Goal: Information Seeking & Learning: Learn about a topic

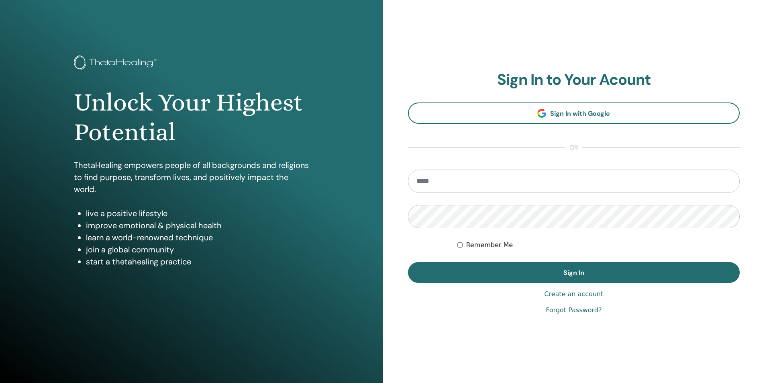
click at [497, 175] on input "email" at bounding box center [574, 180] width 332 height 23
type input "**********"
click at [408, 262] on button "Sign In" at bounding box center [574, 272] width 332 height 21
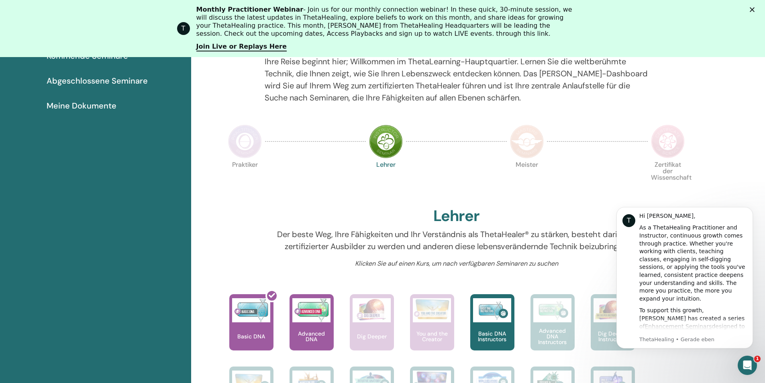
scroll to position [102, 0]
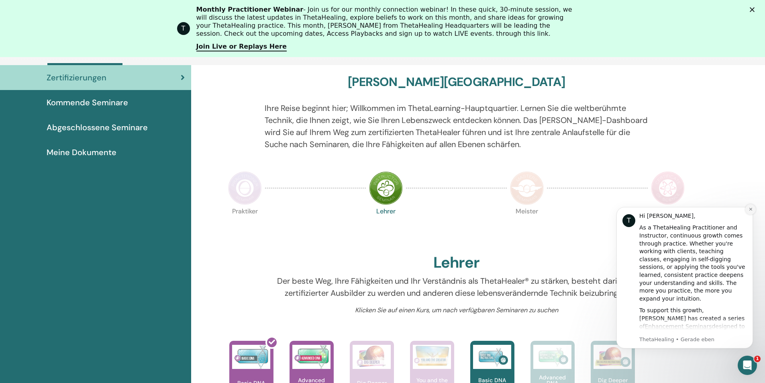
click at [751, 210] on icon "Dismiss notification" at bounding box center [750, 209] width 3 height 3
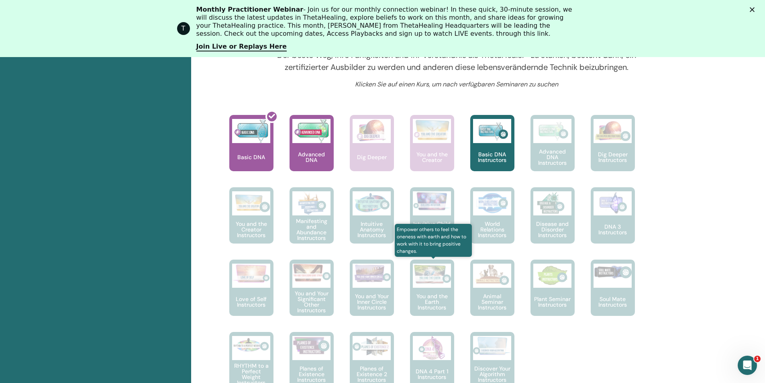
scroll to position [302, 0]
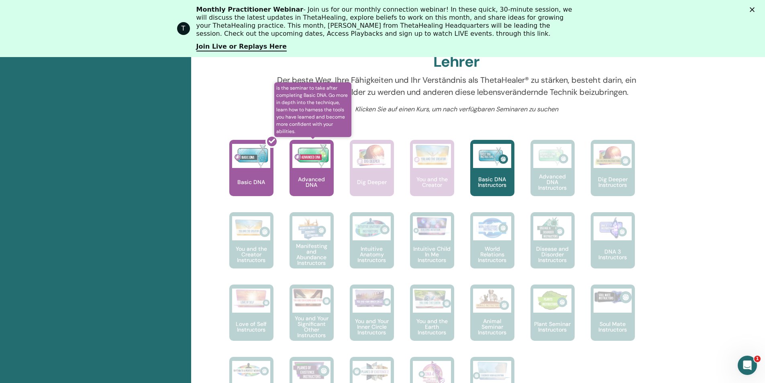
click at [310, 169] on div "Advanced DNA" at bounding box center [311, 168] width 44 height 56
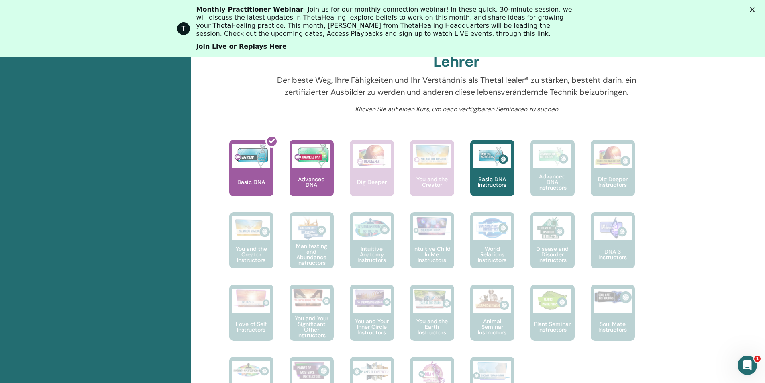
click at [754, 8] on polygon "Schließen" at bounding box center [752, 9] width 5 height 5
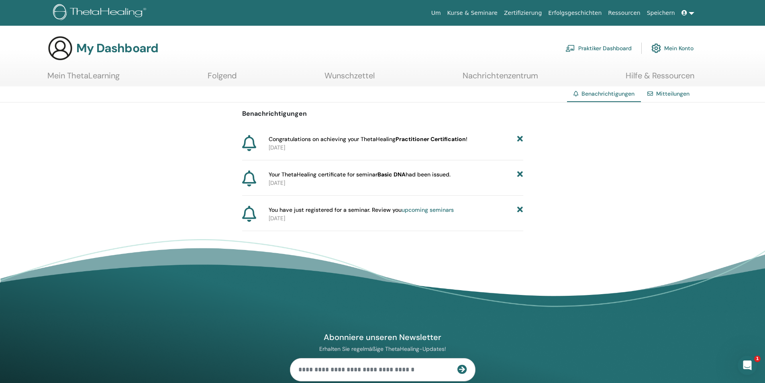
click at [79, 75] on link "Mein ThetaLearning" at bounding box center [83, 79] width 72 height 16
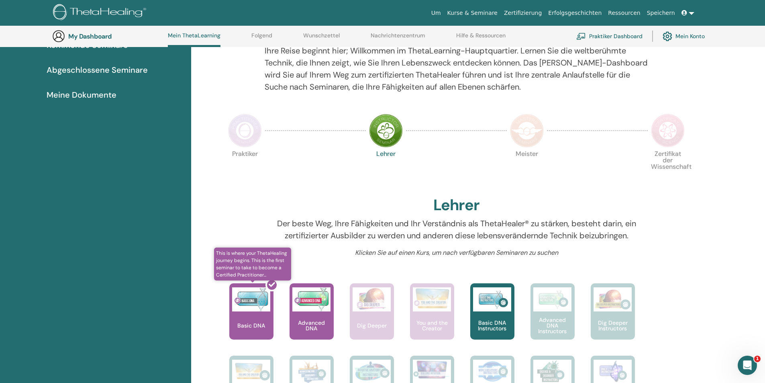
scroll to position [142, 0]
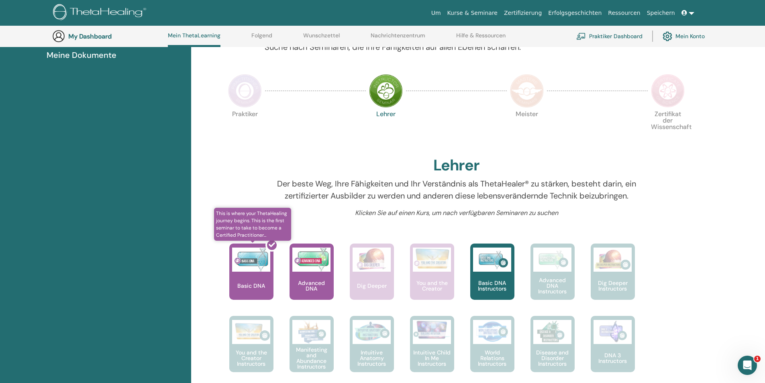
click at [254, 276] on div at bounding box center [256, 274] width 44 height 72
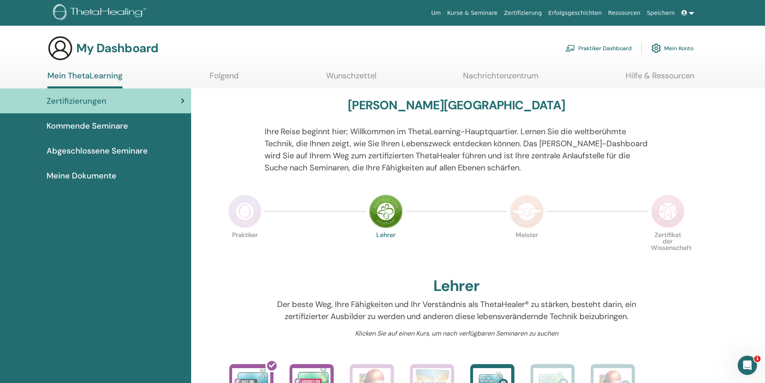
click at [84, 174] on span "Meine Dokumente" at bounding box center [82, 175] width 70 height 12
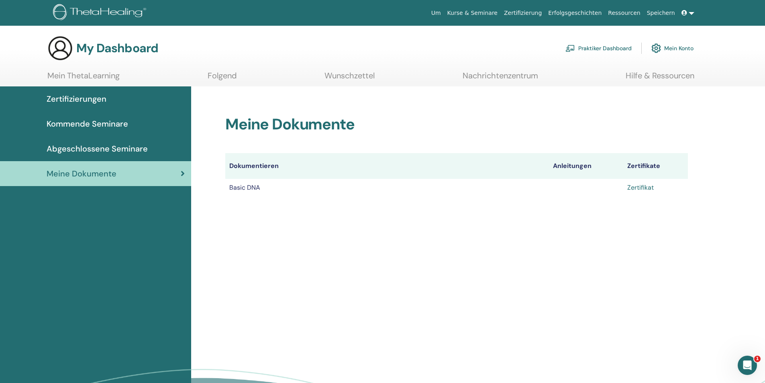
click at [639, 188] on link "Zertifikat" at bounding box center [640, 187] width 26 height 8
click at [117, 146] on span "Abgeschlossene Seminare" at bounding box center [97, 149] width 101 height 12
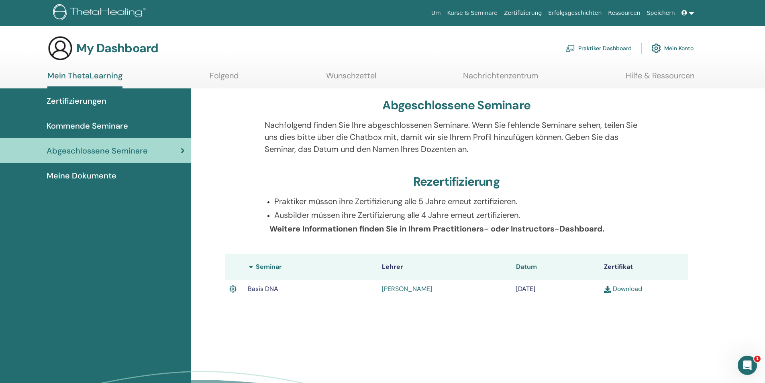
click at [617, 287] on link "Download" at bounding box center [623, 288] width 38 height 8
click at [110, 126] on span "Kommende Seminare" at bounding box center [88, 126] width 82 height 12
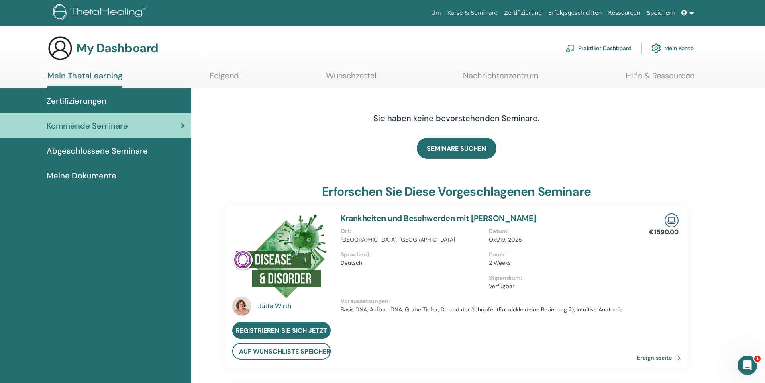
click at [96, 98] on span "Zertifizierungen" at bounding box center [77, 101] width 60 height 12
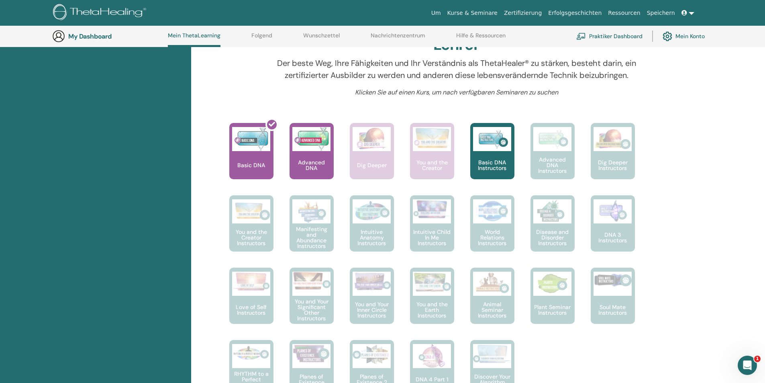
scroll to position [302, 0]
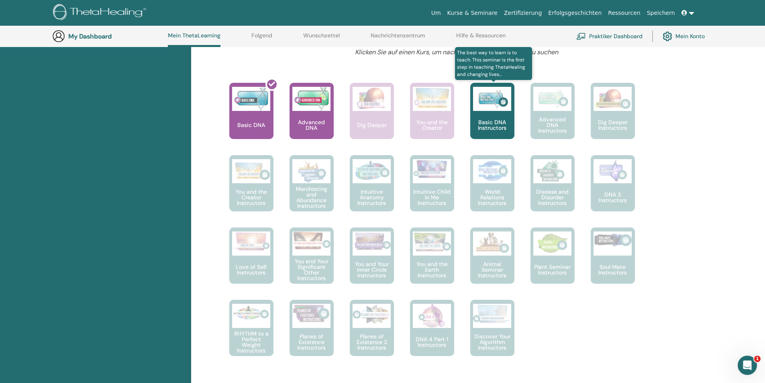
click at [494, 110] on img at bounding box center [492, 99] width 38 height 24
